Goal: Transaction & Acquisition: Purchase product/service

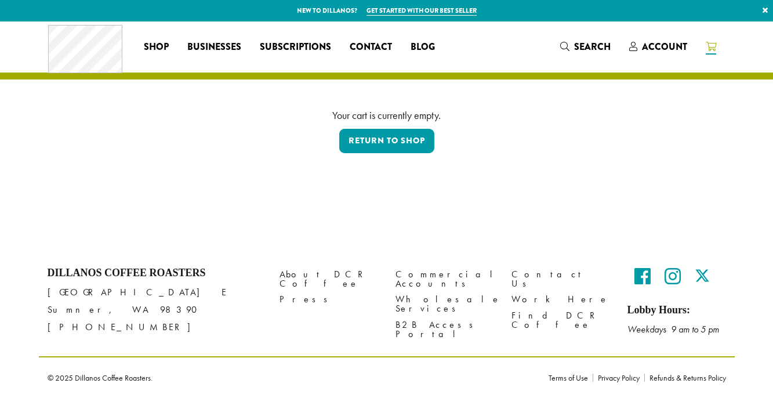
click at [714, 42] on icon at bounding box center [711, 46] width 10 height 9
click at [660, 44] on span "Account" at bounding box center [664, 46] width 45 height 13
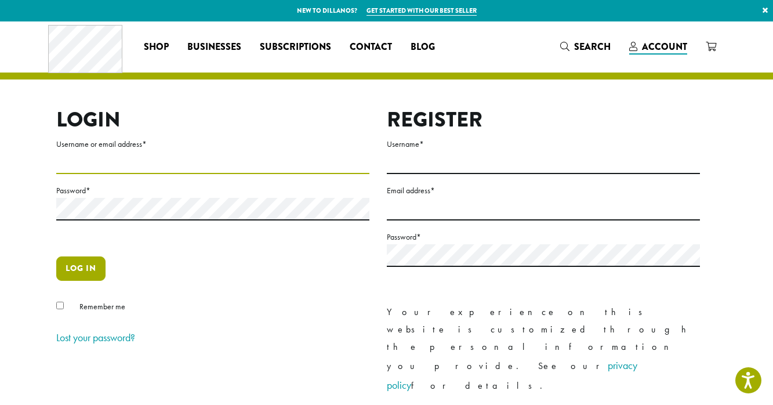
type input "**********"
click at [84, 273] on button "Log in" at bounding box center [80, 268] width 49 height 24
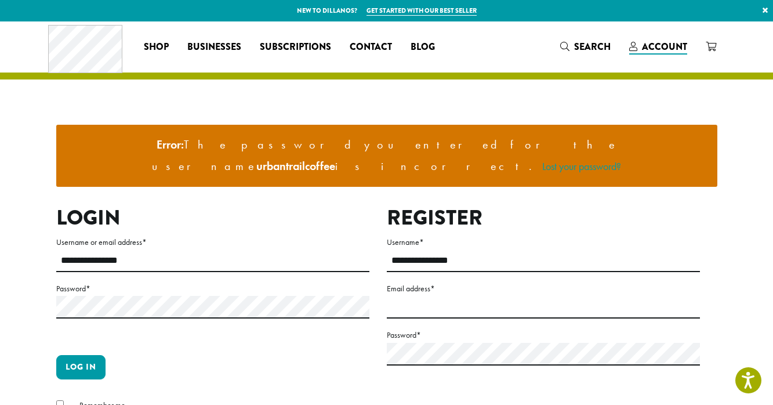
click at [56, 281] on div at bounding box center [56, 281] width 0 height 0
type input "**********"
click at [100, 355] on button "Log in" at bounding box center [80, 367] width 49 height 24
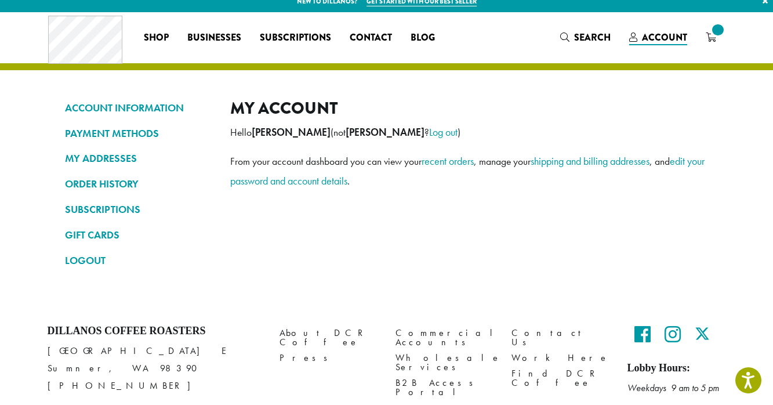
scroll to position [12, 0]
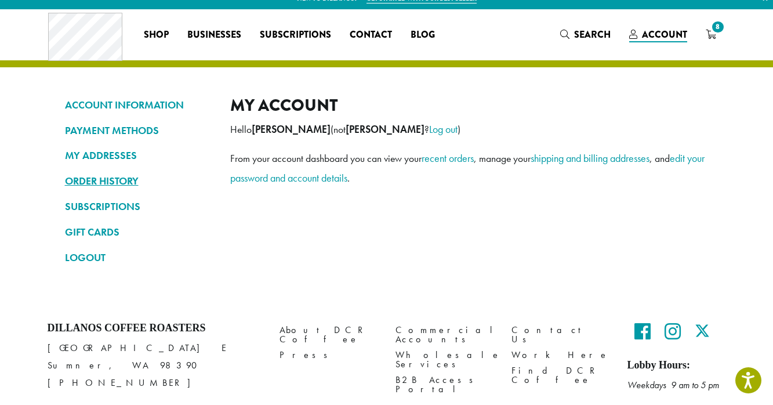
click at [118, 179] on link "ORDER HISTORY" at bounding box center [139, 181] width 148 height 20
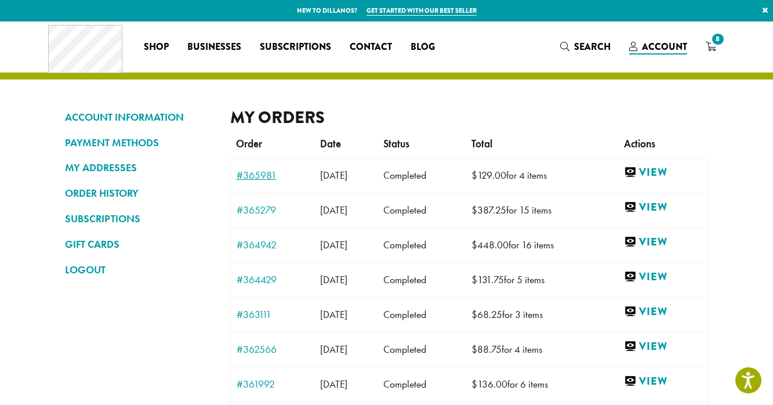
click at [262, 170] on link "#365981" at bounding box center [273, 175] width 72 height 10
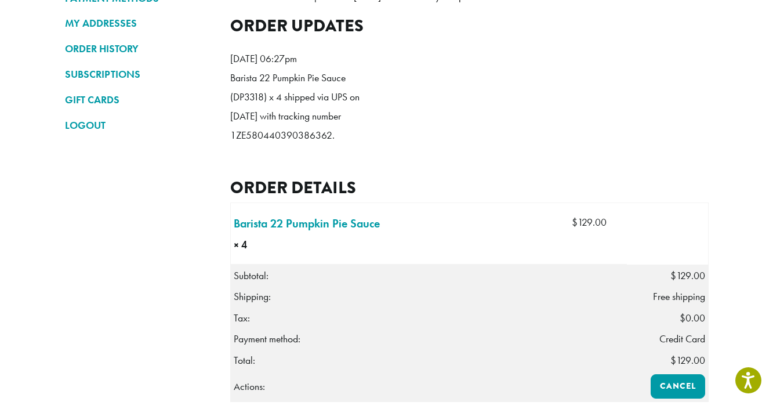
scroll to position [188, 0]
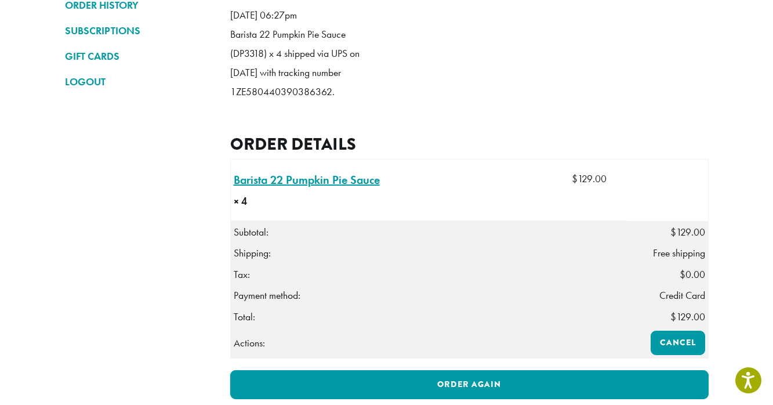
click at [342, 188] on link "Barista 22 Pumpkin Pie Sauce × 4" at bounding box center [307, 179] width 146 height 17
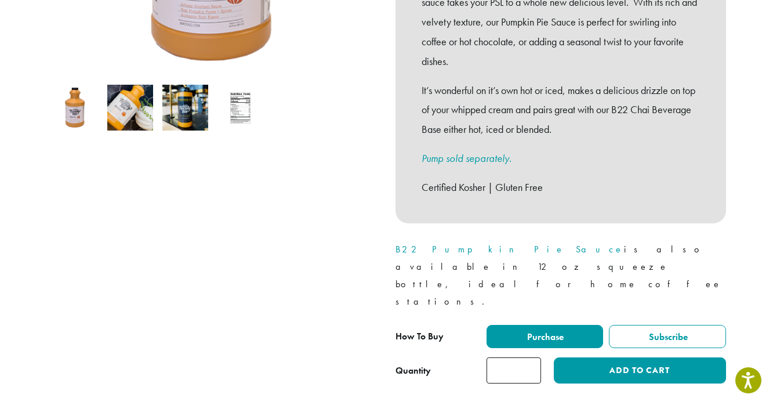
scroll to position [361, 0]
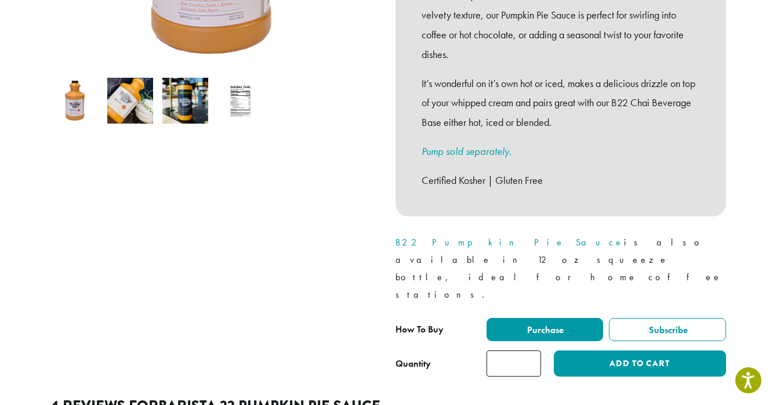
click at [530, 350] on input "*" at bounding box center [513, 363] width 54 height 26
type input "*"
click at [530, 350] on input "*" at bounding box center [513, 363] width 54 height 26
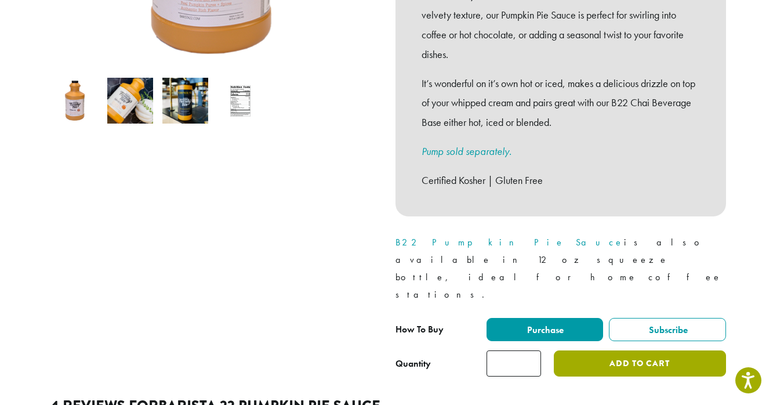
click at [604, 350] on button "Add to cart" at bounding box center [640, 363] width 172 height 26
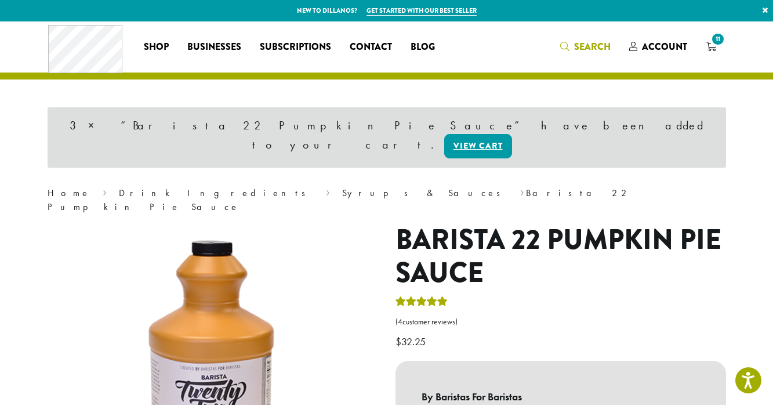
click at [575, 53] on span "Search" at bounding box center [585, 47] width 50 height 14
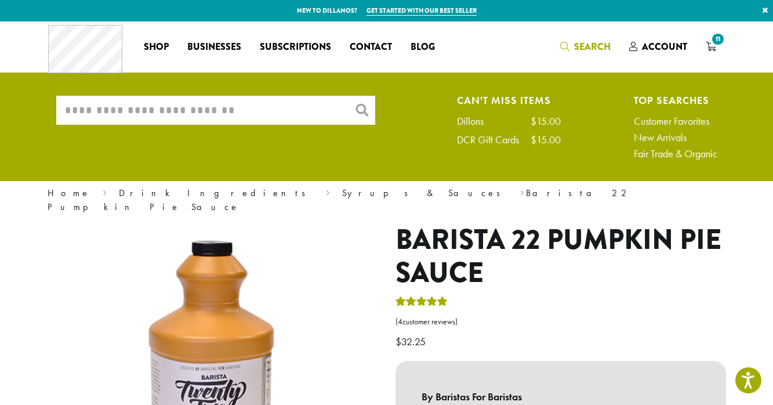
click at [228, 97] on input "What are you searching for?" at bounding box center [215, 110] width 319 height 29
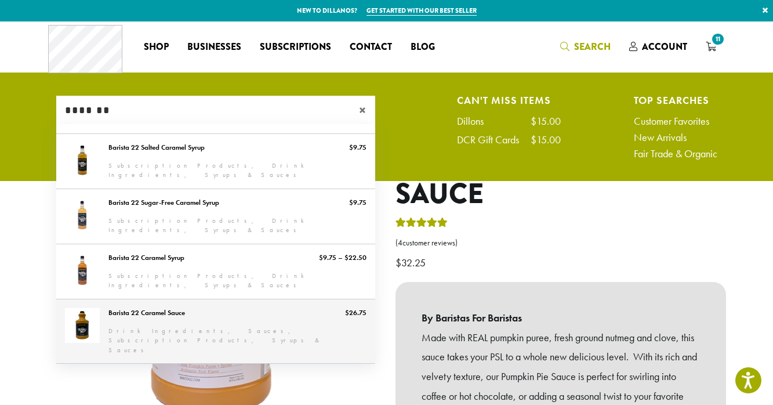
type input "*******"
click at [193, 311] on link "Barista 22 Caramel Sauce" at bounding box center [215, 331] width 319 height 64
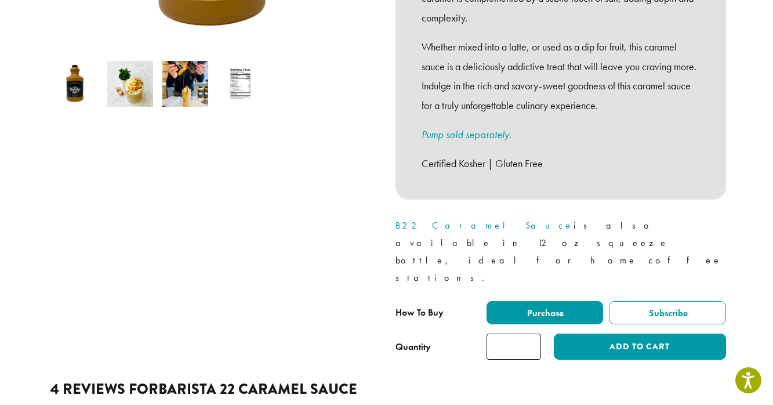
scroll to position [381, 0]
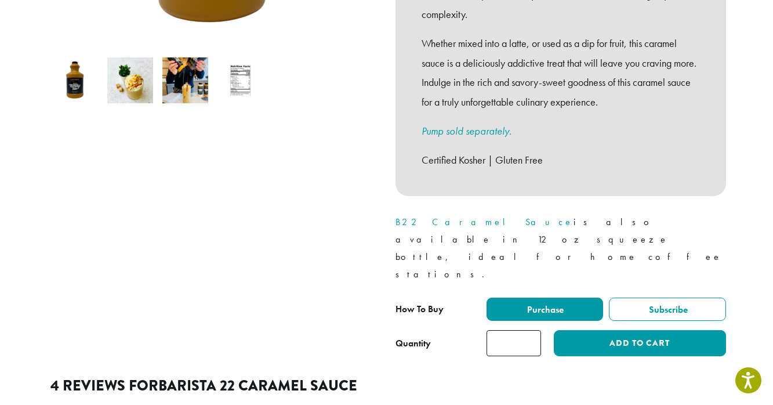
click at [530, 330] on input "*" at bounding box center [513, 343] width 54 height 26
type input "*"
click at [530, 330] on input "*" at bounding box center [513, 343] width 54 height 26
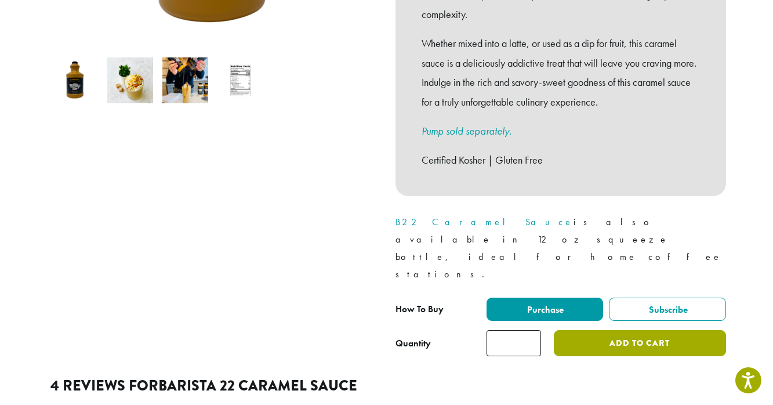
click at [612, 330] on button "Add to cart" at bounding box center [640, 343] width 172 height 26
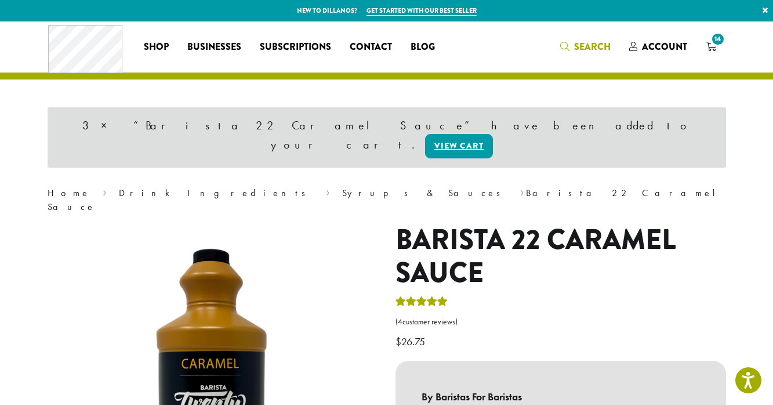
click at [595, 43] on span "Search" at bounding box center [592, 46] width 37 height 13
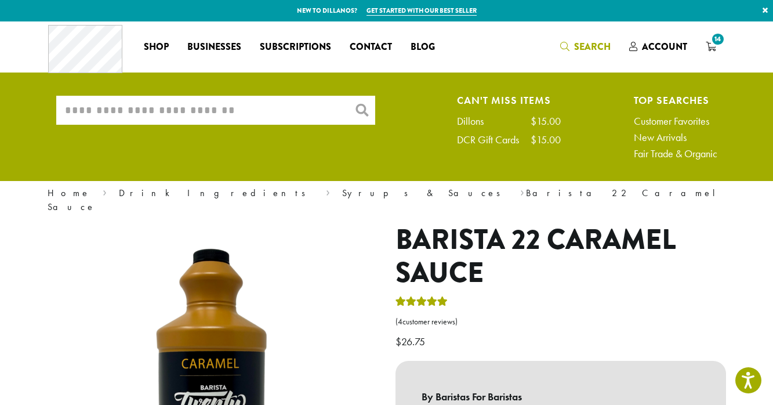
click at [249, 113] on input "What are you searching for?" at bounding box center [215, 110] width 319 height 29
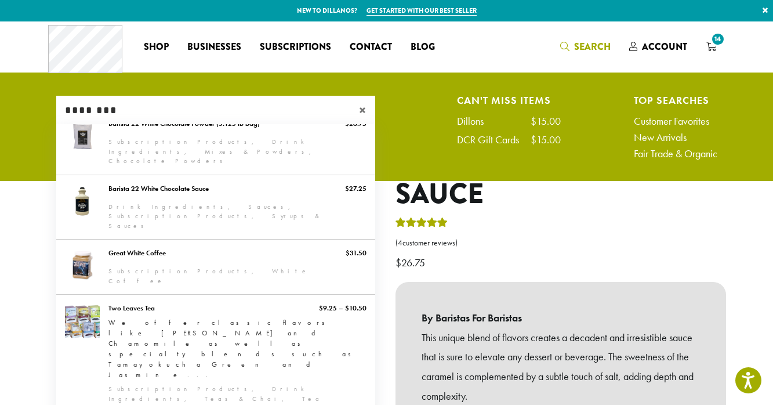
scroll to position [320, 0]
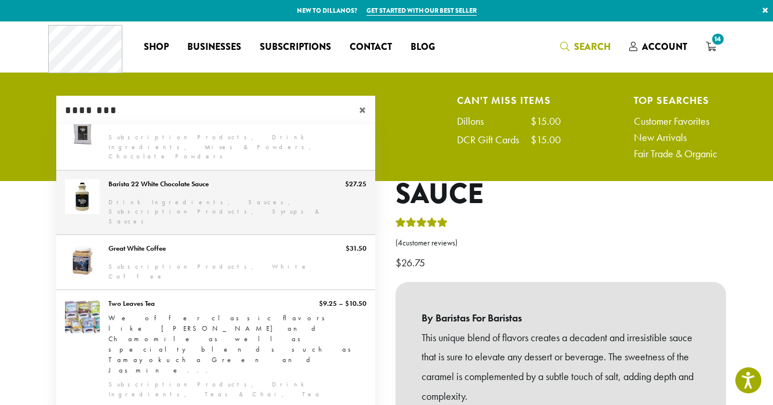
type input "********"
click at [196, 170] on link "Barista 22 White Chocolate Sauce" at bounding box center [215, 202] width 319 height 64
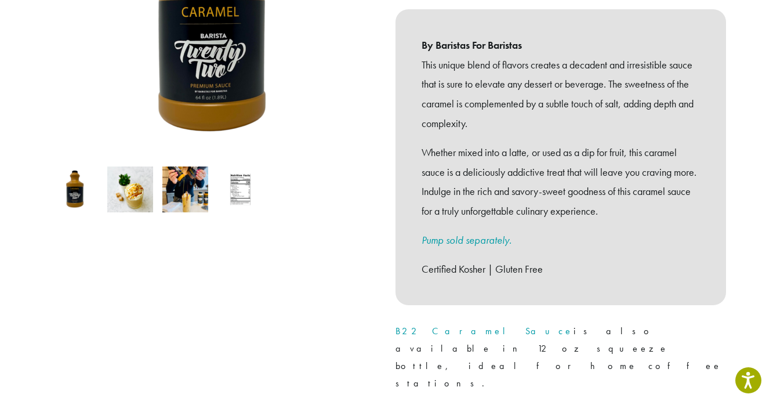
scroll to position [323, 0]
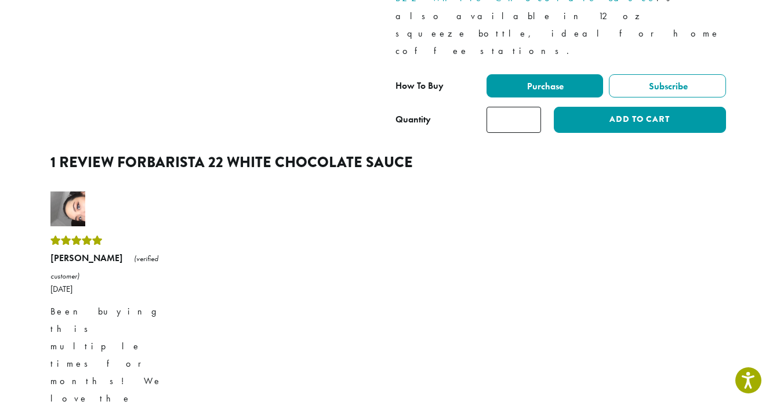
scroll to position [657, 0]
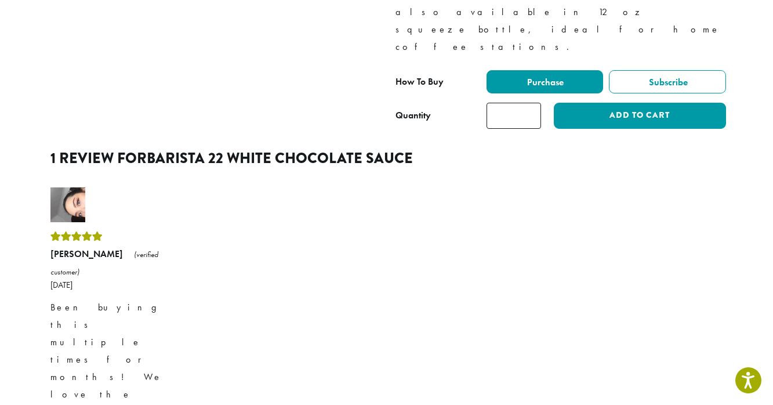
click at [531, 103] on input "*" at bounding box center [513, 116] width 54 height 26
type input "*"
click at [531, 103] on input "*" at bounding box center [513, 116] width 54 height 26
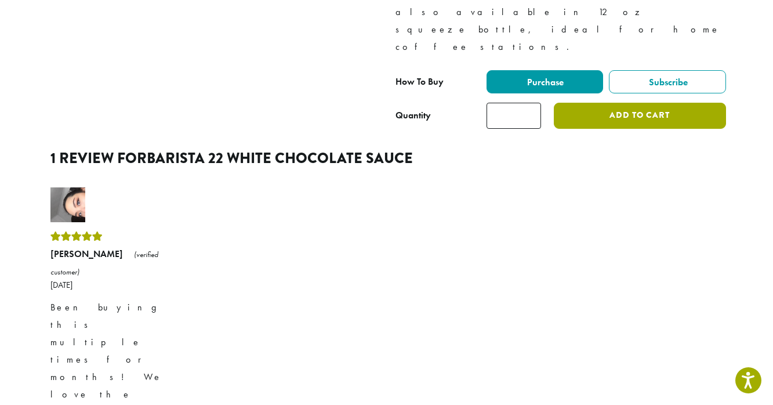
click at [579, 103] on button "Add to cart" at bounding box center [640, 116] width 172 height 26
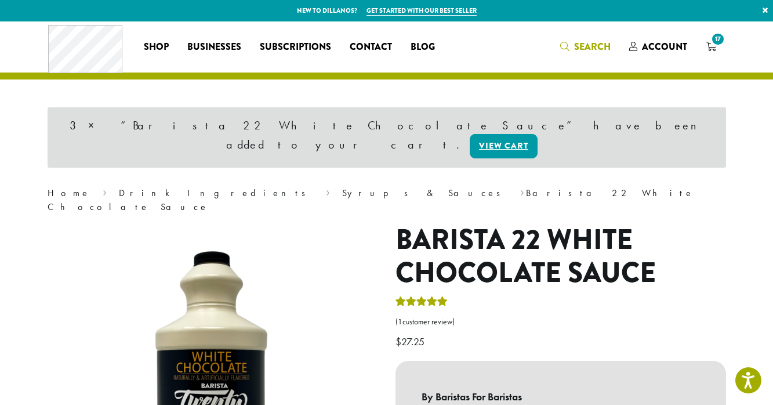
click at [574, 40] on span "Search" at bounding box center [585, 47] width 50 height 14
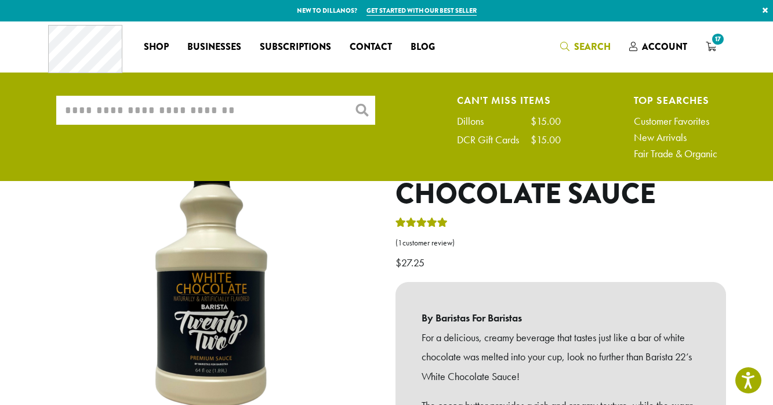
click at [268, 108] on input "What are you searching for?" at bounding box center [215, 110] width 319 height 29
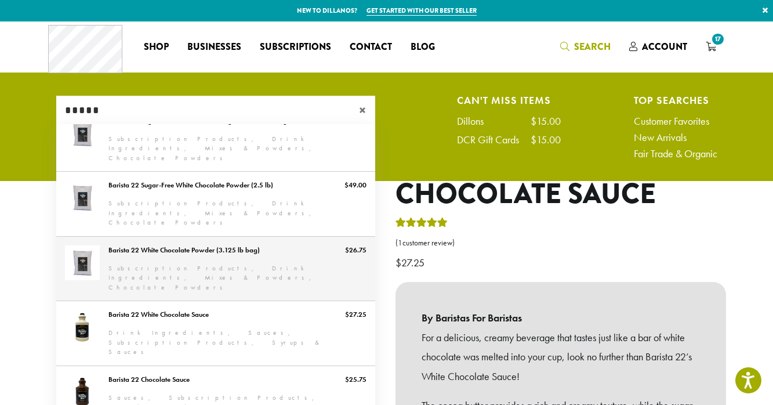
scroll to position [65, 0]
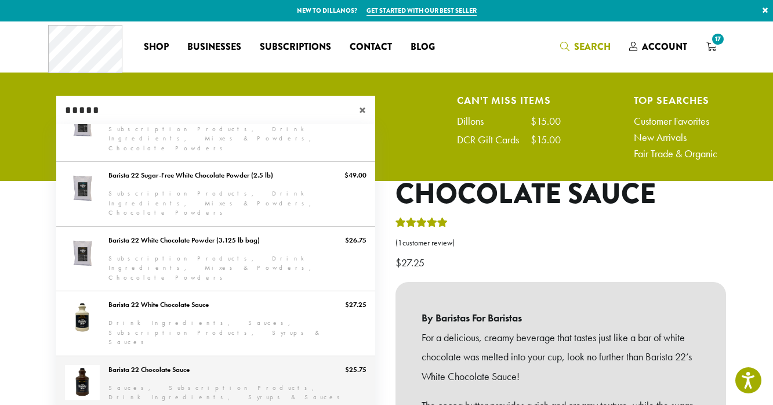
type input "*****"
click at [219, 356] on link "Barista 22 Chocolate Sauce" at bounding box center [215, 383] width 319 height 54
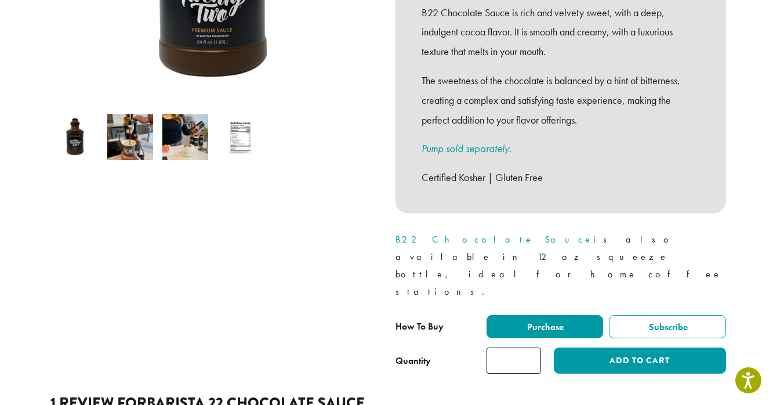
scroll to position [329, 0]
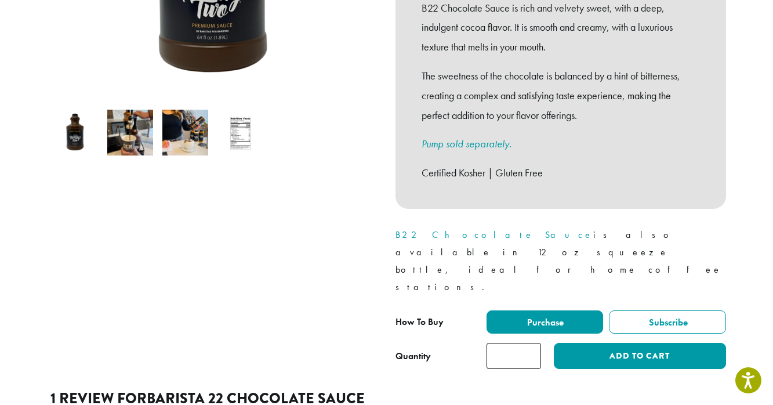
type input "*"
click at [529, 343] on input "*" at bounding box center [513, 356] width 54 height 26
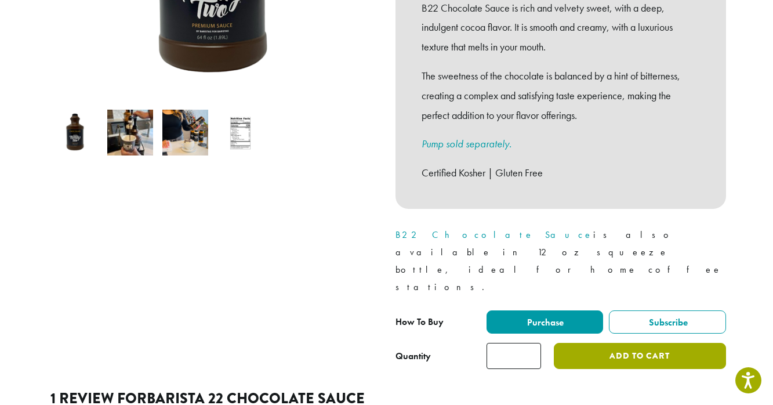
click at [602, 343] on button "Add to cart" at bounding box center [640, 356] width 172 height 26
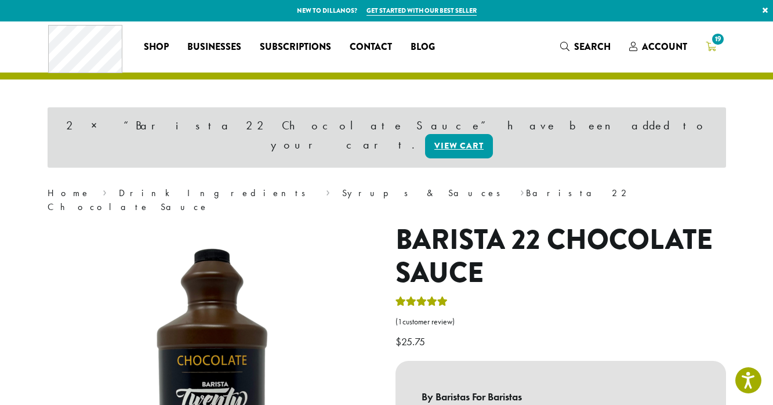
click at [713, 43] on span "19" at bounding box center [718, 39] width 16 height 16
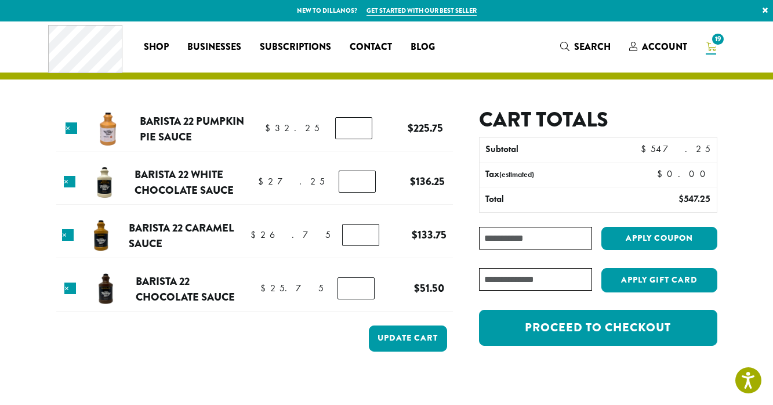
click at [360, 133] on input "*" at bounding box center [353, 128] width 37 height 22
type input "*"
click at [360, 132] on input "*" at bounding box center [353, 128] width 37 height 22
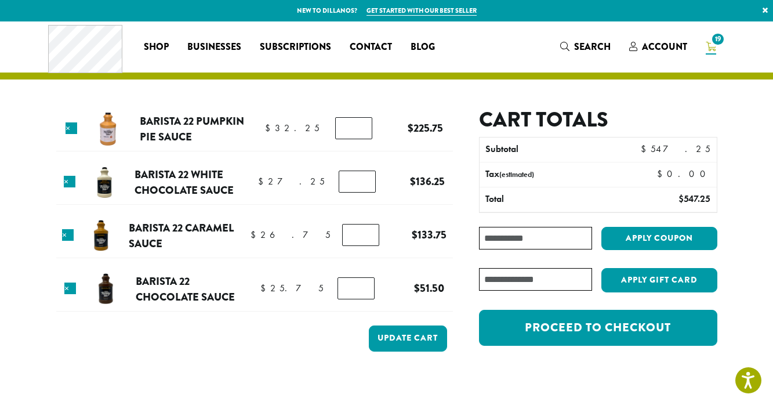
click at [359, 184] on input "*" at bounding box center [357, 181] width 37 height 22
type input "*"
click at [359, 184] on input "*" at bounding box center [357, 181] width 37 height 22
click at [358, 238] on input "*" at bounding box center [360, 235] width 37 height 22
type input "*"
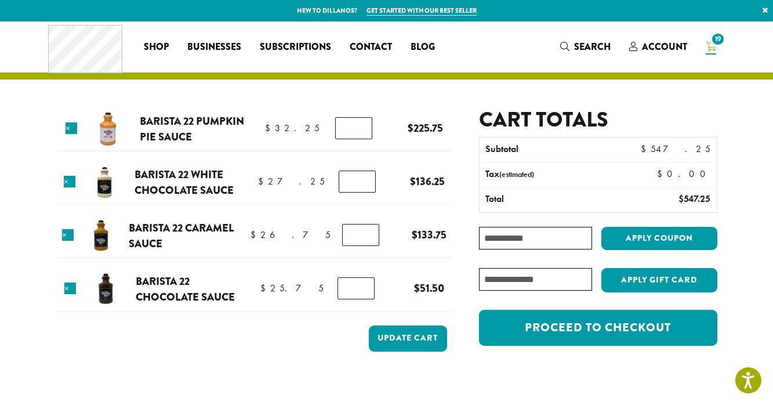
click at [358, 238] on input "*" at bounding box center [360, 235] width 37 height 22
type input "*"
click at [361, 286] on input "*" at bounding box center [355, 288] width 37 height 22
click at [401, 337] on button "Update cart" at bounding box center [408, 338] width 78 height 26
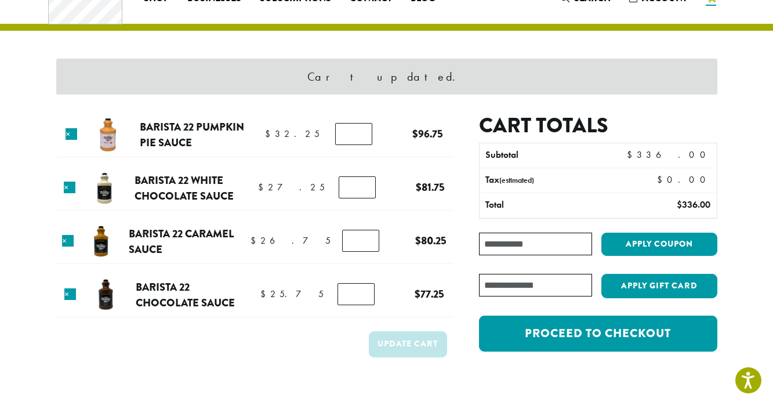
scroll to position [49, 0]
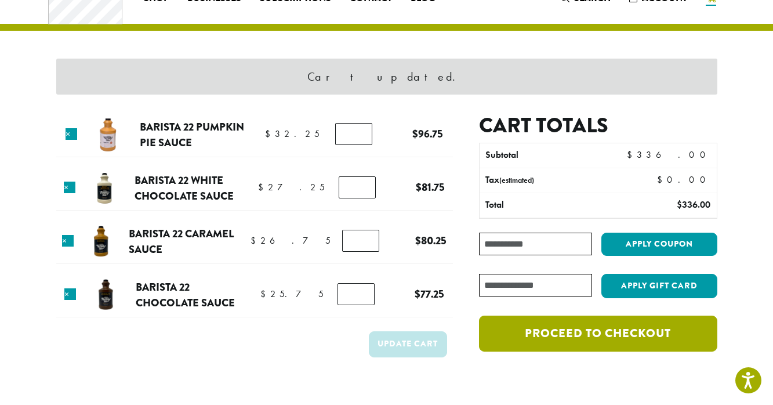
click at [573, 332] on link "Proceed to checkout" at bounding box center [598, 333] width 238 height 36
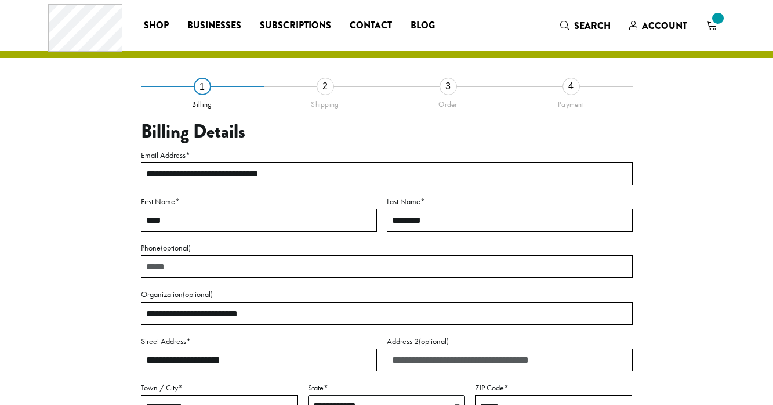
select select "**"
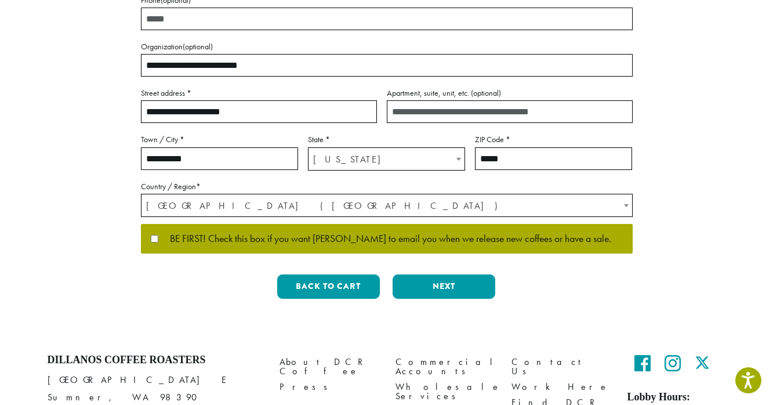
scroll to position [278, 0]
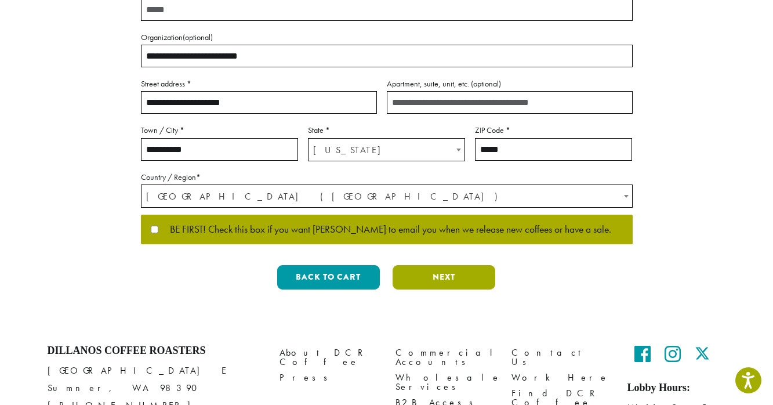
click at [439, 278] on button "Next" at bounding box center [444, 277] width 103 height 24
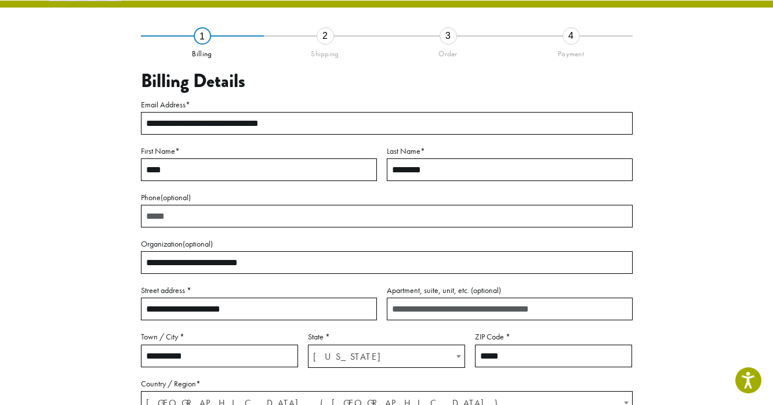
scroll to position [66, 0]
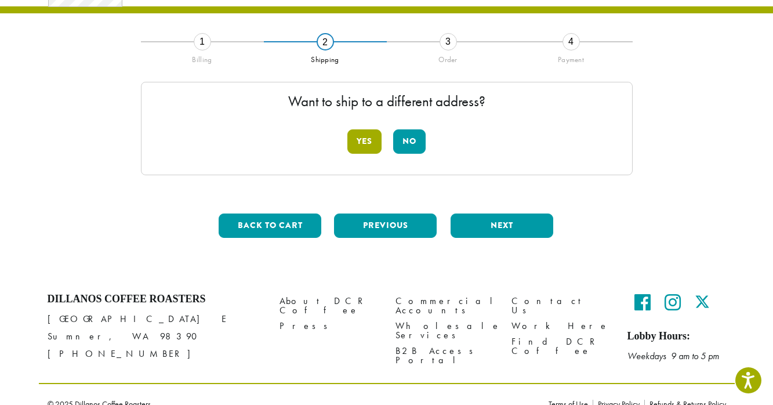
click at [370, 139] on button "Yes" at bounding box center [364, 141] width 34 height 24
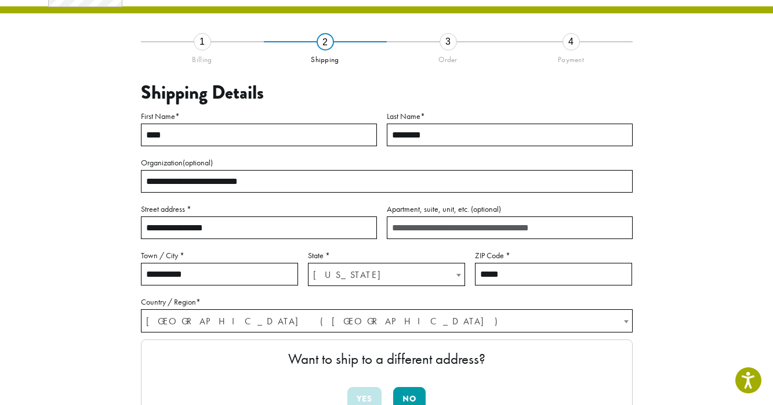
click at [304, 223] on input "**********" at bounding box center [259, 227] width 236 height 23
type input "**********"
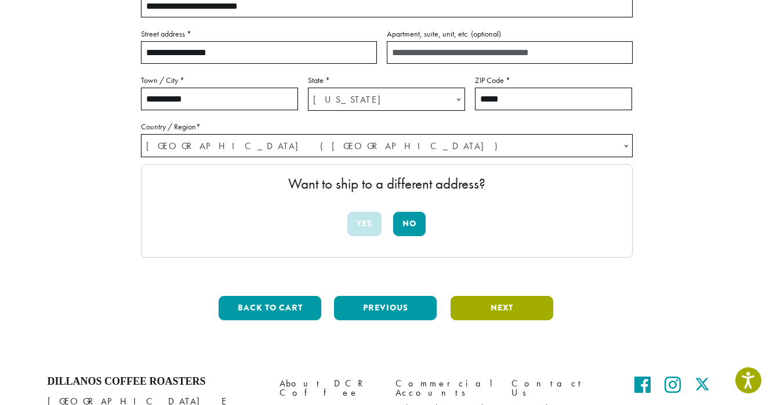
click at [514, 314] on button "Next" at bounding box center [501, 308] width 103 height 24
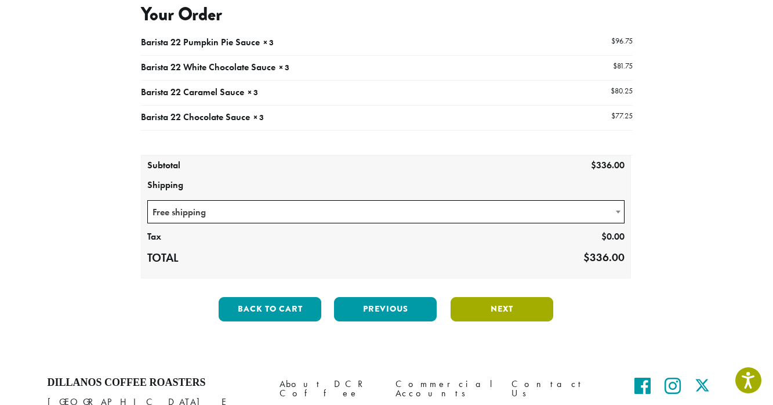
scroll to position [140, 0]
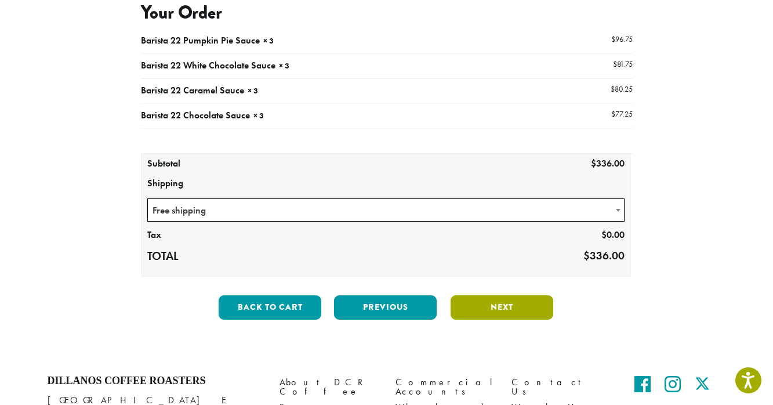
click at [514, 304] on button "Next" at bounding box center [501, 307] width 103 height 24
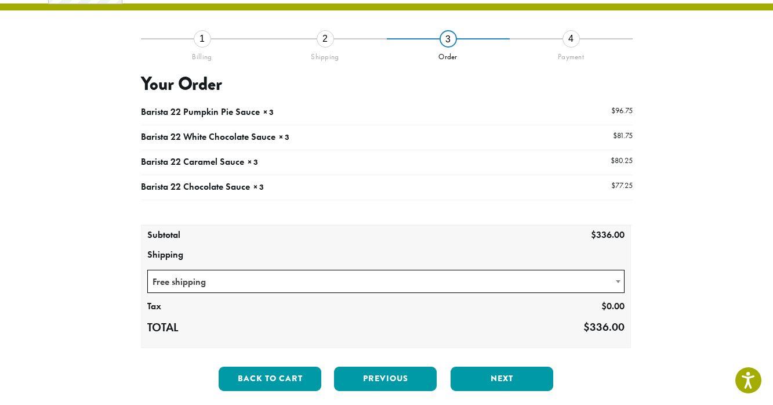
scroll to position [66, 0]
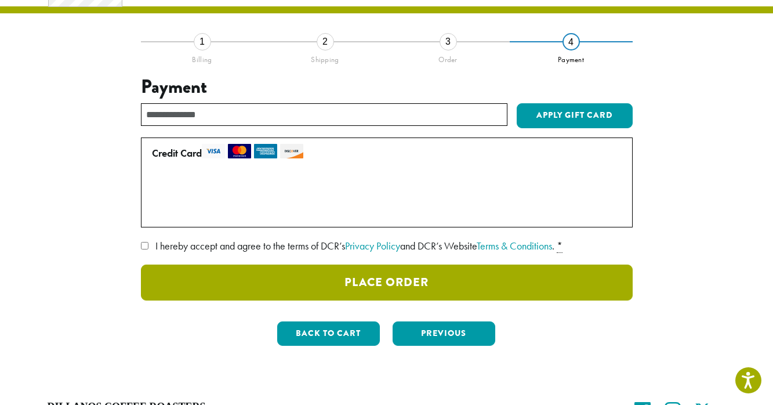
click at [325, 286] on button "Place Order" at bounding box center [387, 282] width 492 height 36
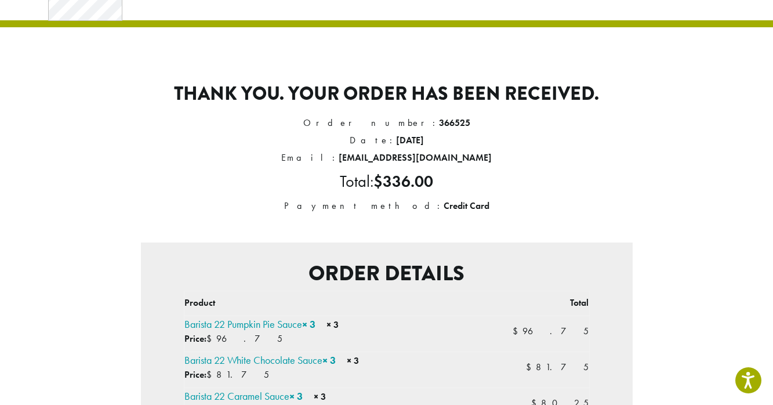
scroll to position [101, 0]
